Goal: Obtain resource: Download file/media

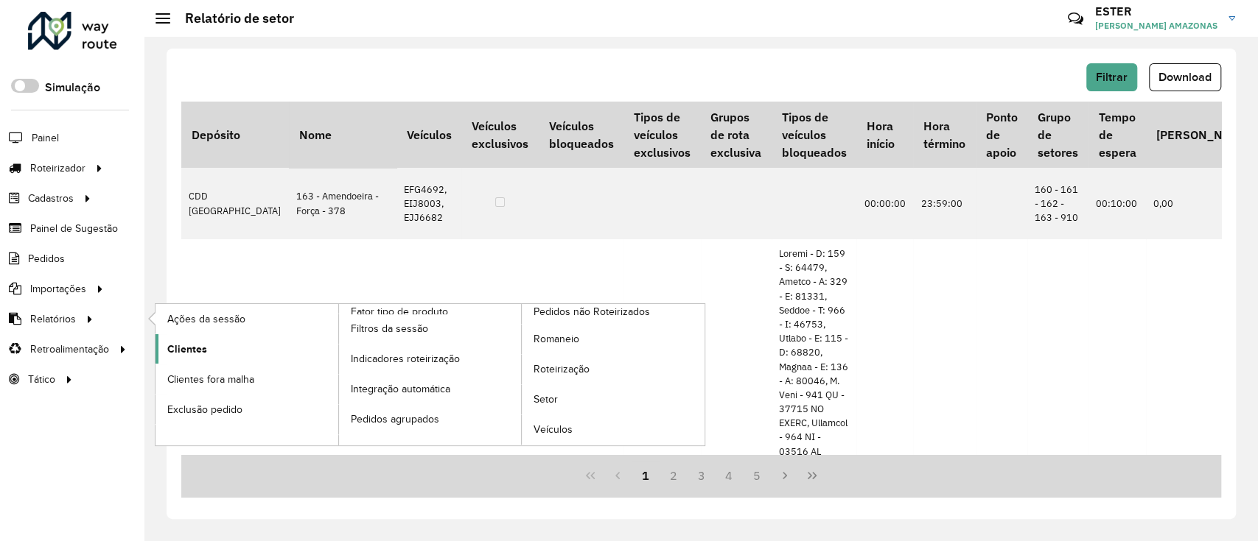
click at [197, 341] on link "Clientes" at bounding box center [246, 348] width 183 height 29
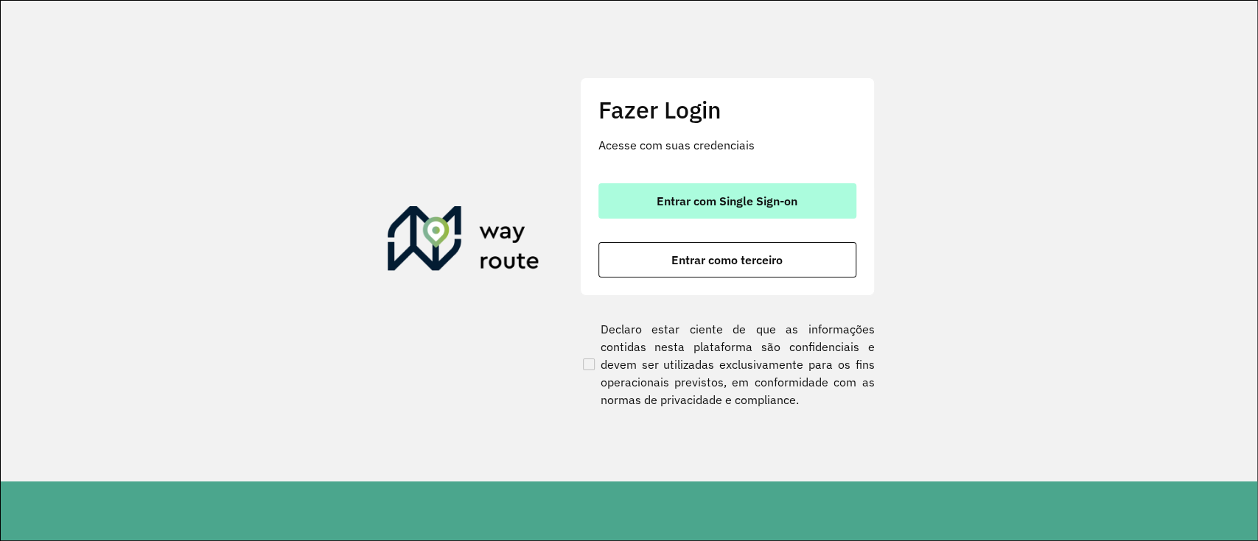
click at [753, 213] on button "Entrar com Single Sign-on" at bounding box center [727, 200] width 258 height 35
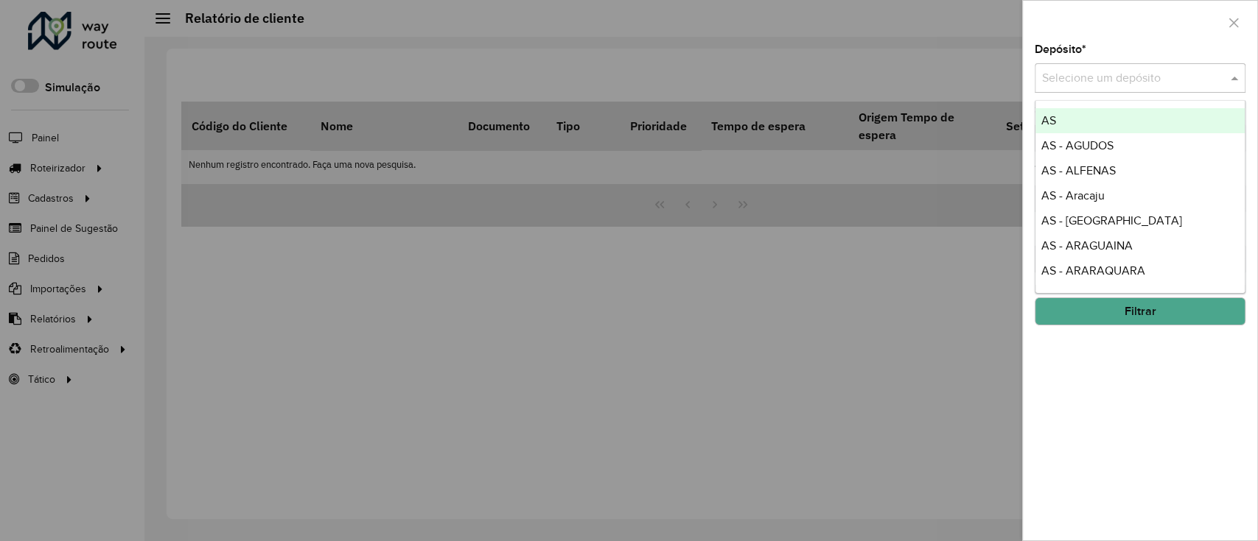
click at [1128, 80] on input "text" at bounding box center [1125, 79] width 166 height 18
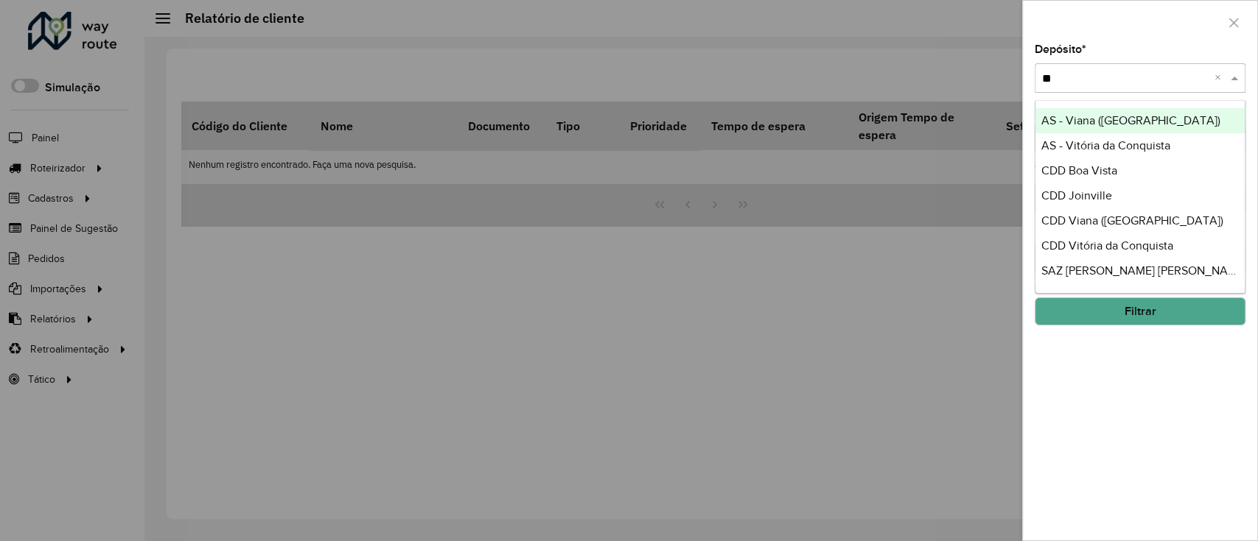
type input "***"
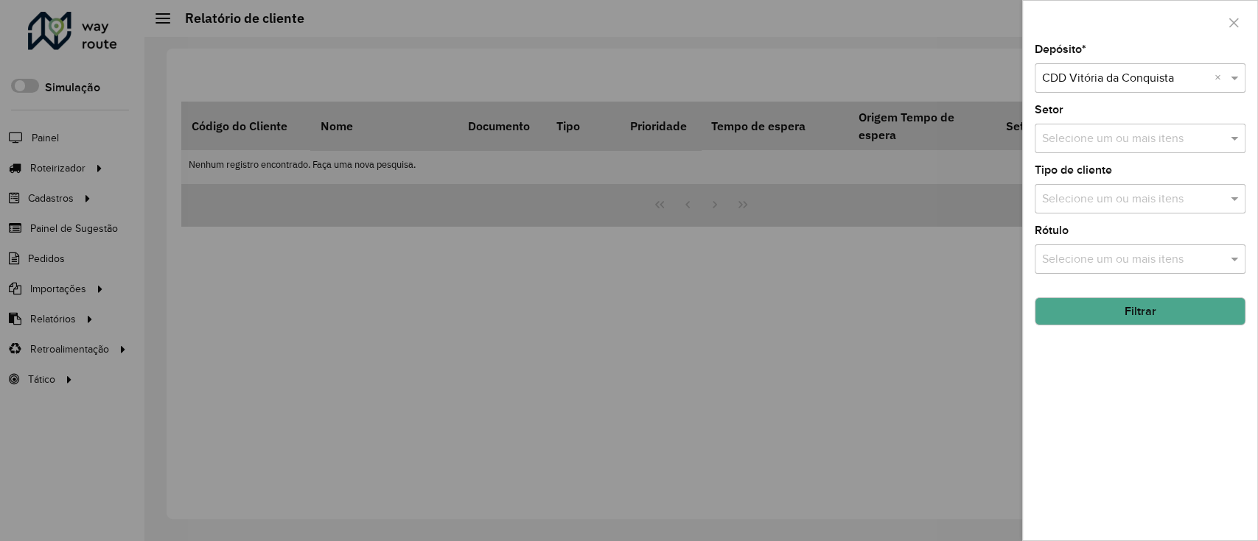
click at [1143, 309] on button "Filtrar" at bounding box center [1139, 312] width 211 height 28
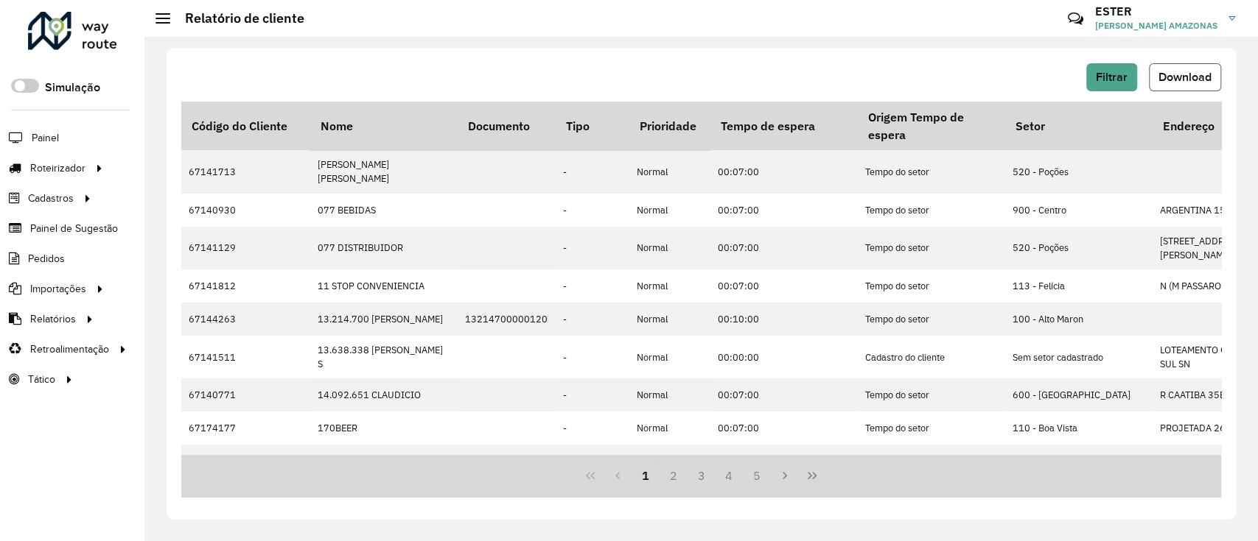
click at [1165, 81] on span "Download" at bounding box center [1184, 77] width 53 height 13
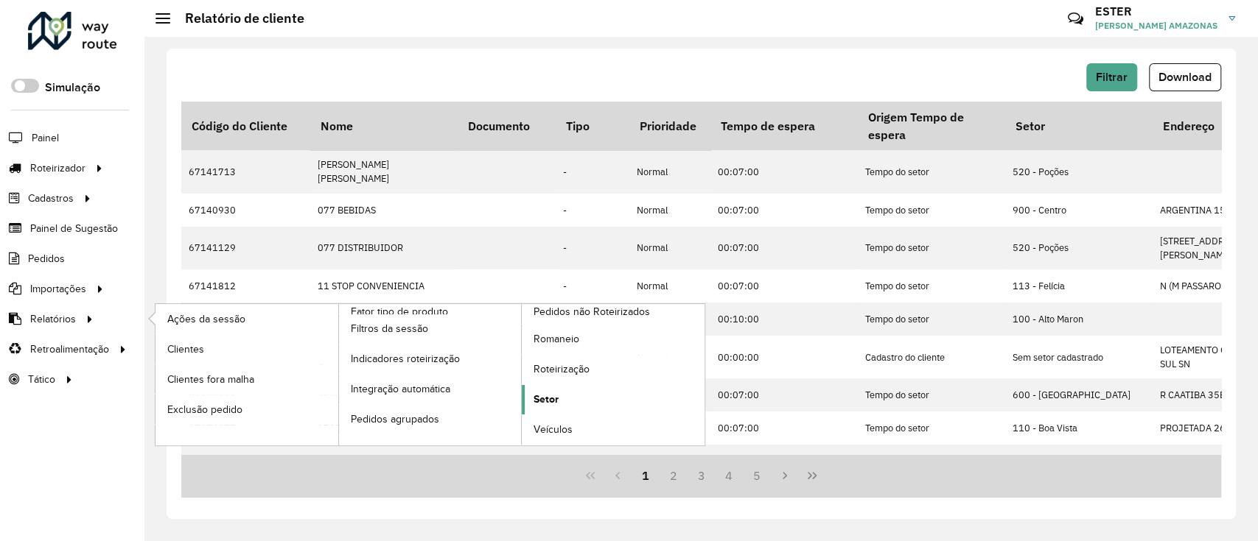
click at [579, 395] on link "Setor" at bounding box center [613, 399] width 183 height 29
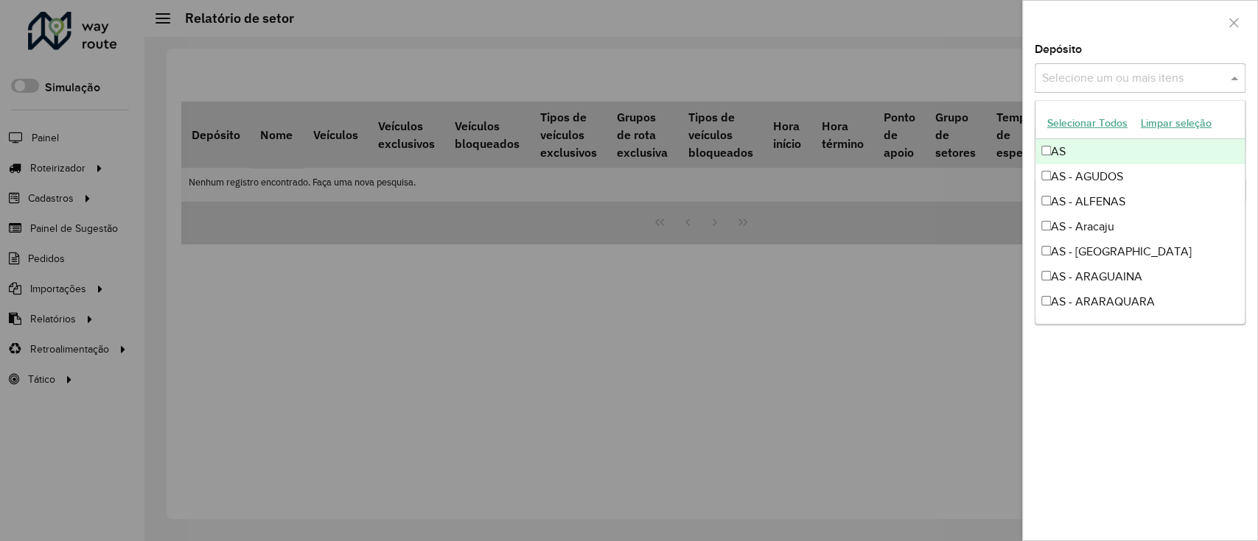
click at [1179, 82] on input "text" at bounding box center [1132, 79] width 189 height 18
type input "***"
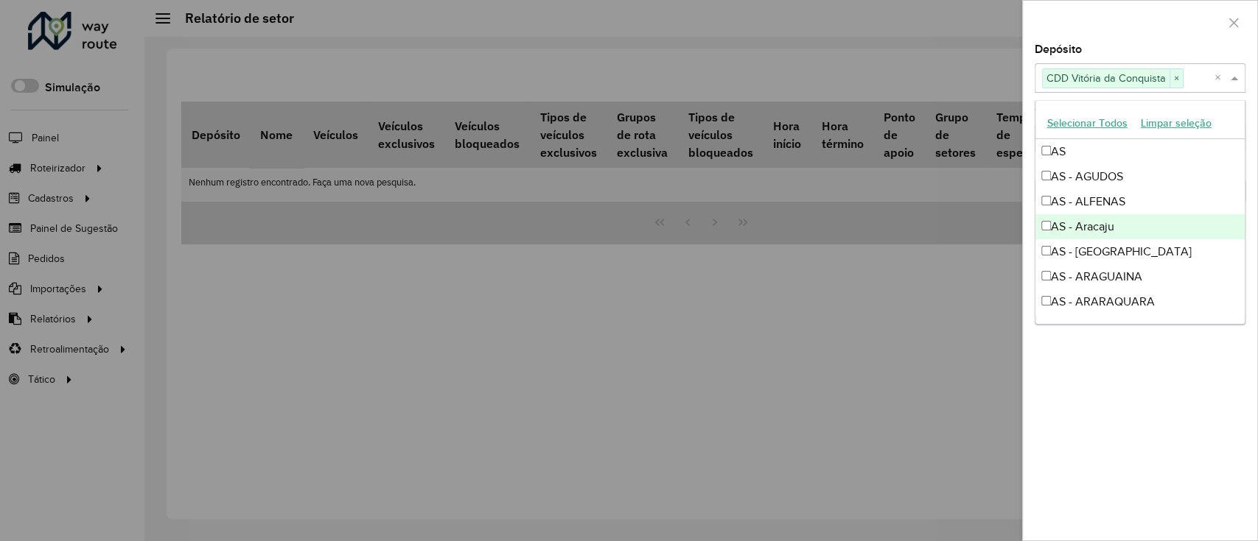
click at [1158, 50] on div "Depósito Selecione um ou mais itens CDD Vitória da Conquista × ×" at bounding box center [1139, 68] width 211 height 49
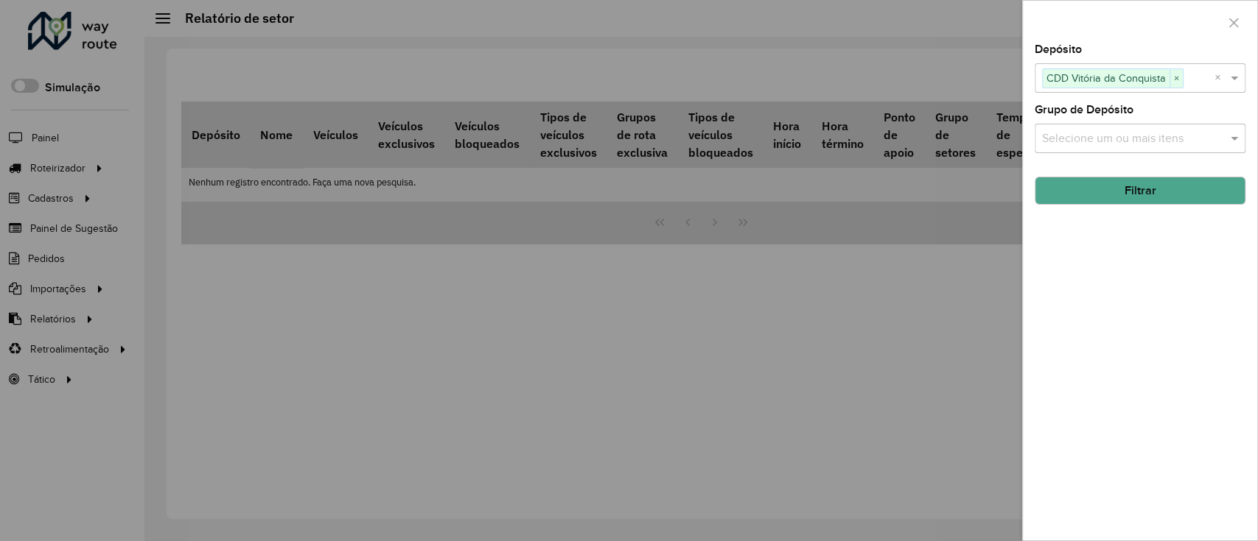
click at [1155, 190] on button "Filtrar" at bounding box center [1139, 191] width 211 height 28
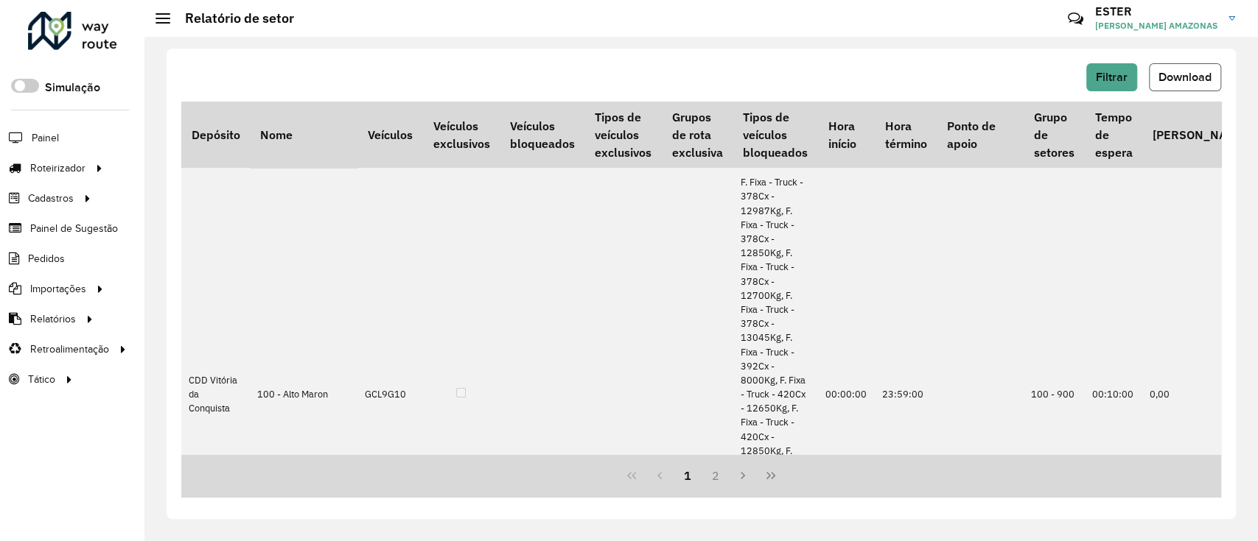
click at [1200, 74] on span "Download" at bounding box center [1184, 77] width 53 height 13
